Goal: Information Seeking & Learning: Find specific page/section

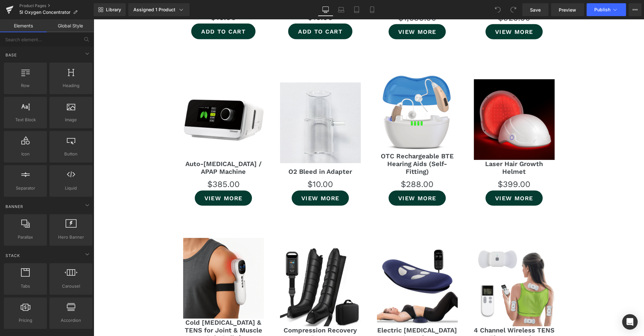
scroll to position [4137, 0]
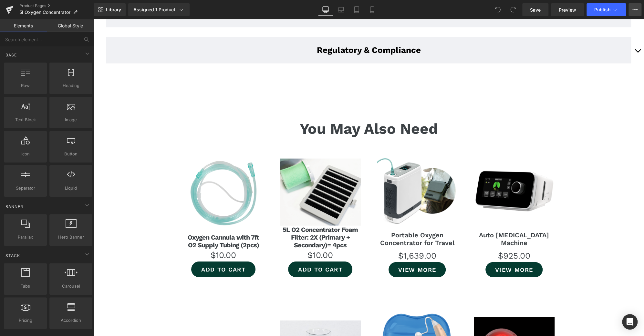
click at [633, 12] on icon at bounding box center [634, 9] width 5 height 5
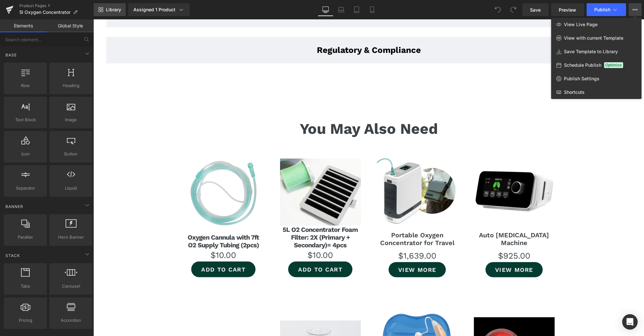
click at [105, 13] on link "Library" at bounding box center [110, 9] width 32 height 13
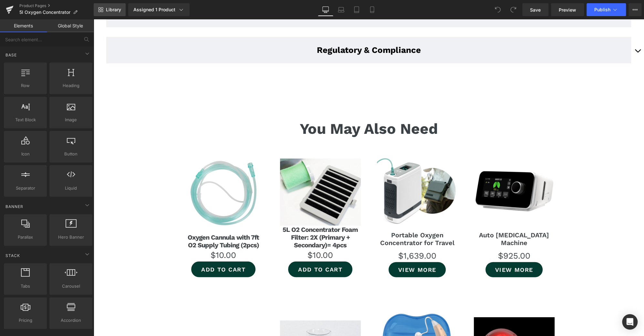
click at [105, 0] on div "You are previewing how the will restyle your page. You can not edit Elements in…" at bounding box center [322, 0] width 644 height 0
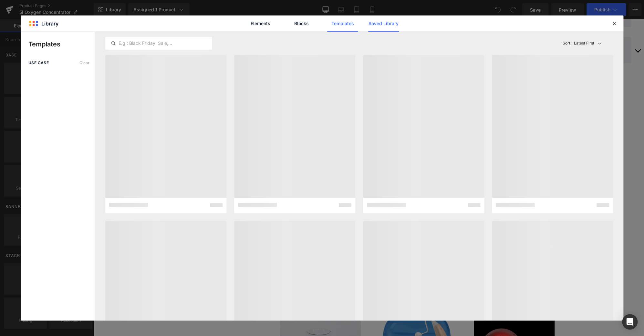
click at [375, 25] on link "Saved Library" at bounding box center [383, 23] width 31 height 16
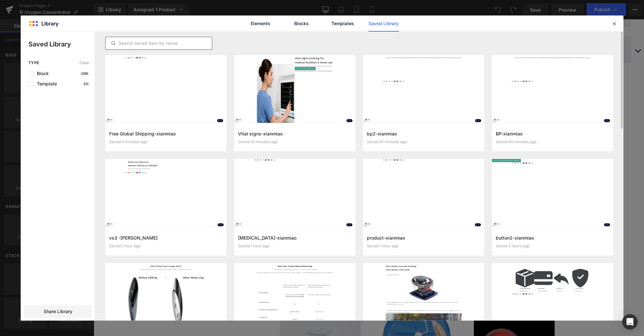
click at [174, 44] on input "text" at bounding box center [159, 43] width 106 height 8
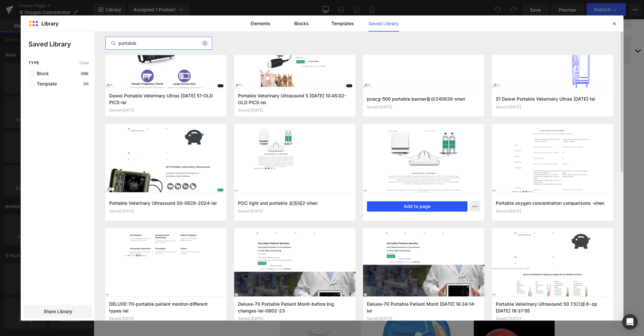
scroll to position [0, 0]
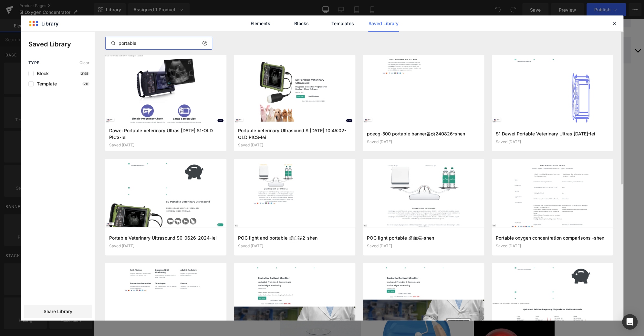
click at [129, 44] on input "portable" at bounding box center [159, 43] width 106 height 8
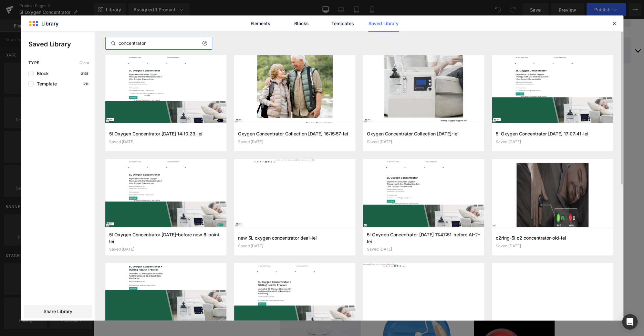
click at [140, 47] on input "concentrator" at bounding box center [159, 43] width 106 height 8
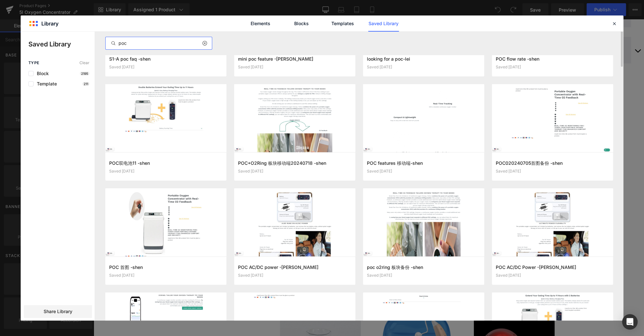
scroll to position [55, 0]
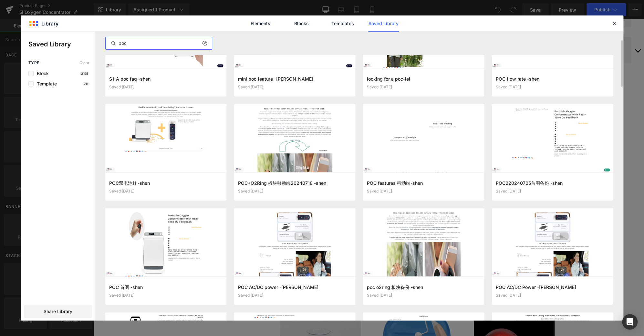
click at [152, 43] on input "poc" at bounding box center [159, 43] width 106 height 8
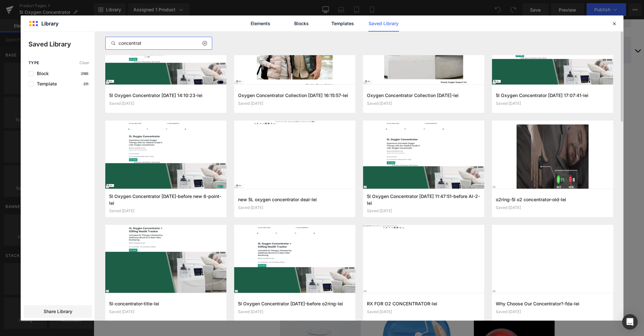
scroll to position [0, 0]
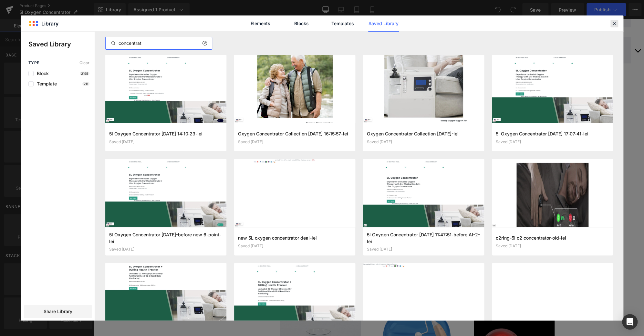
type input "concentrat"
click at [617, 23] on div at bounding box center [614, 24] width 8 height 8
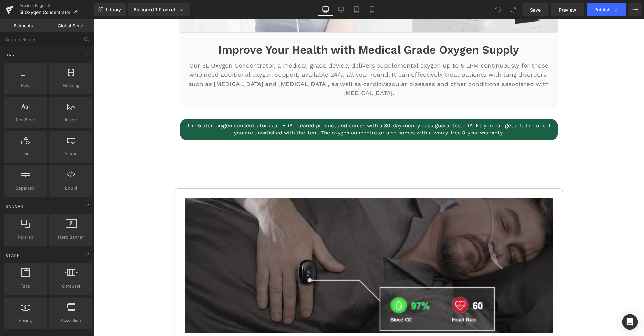
scroll to position [478, 0]
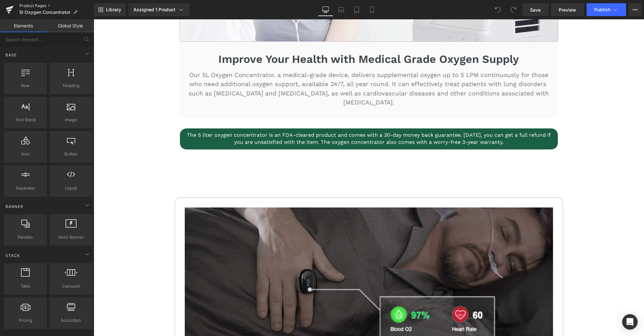
click at [43, 4] on link "Product Pages" at bounding box center [56, 5] width 74 height 5
